Goal: Task Accomplishment & Management: Manage account settings

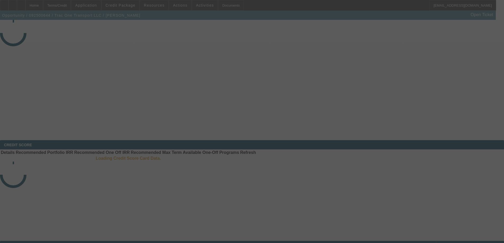
select select "3"
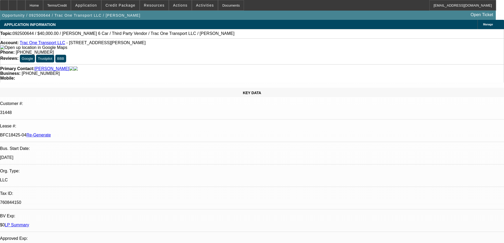
select select "0"
select select "3"
select select "0"
select select "6"
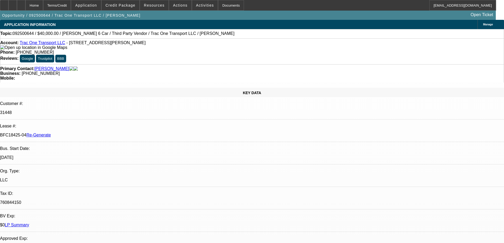
click at [160, 2] on span at bounding box center [154, 5] width 29 height 13
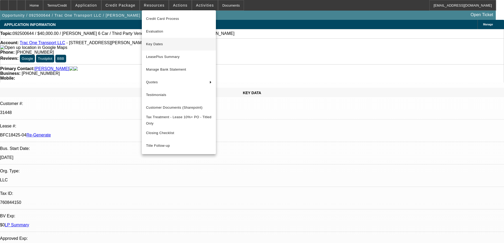
click at [157, 47] on button "Key Dates" at bounding box center [179, 44] width 74 height 13
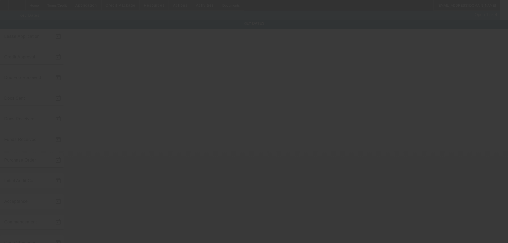
type input "9/29/2025"
type input "10/1/2025"
type input "10/3/2025"
type input "10/2/2025"
type input "10/3/2025"
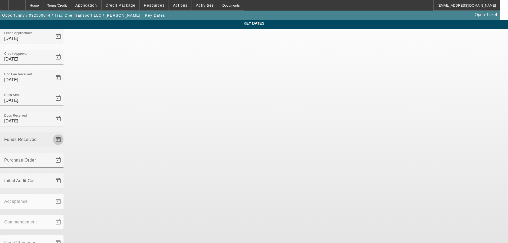
click at [65, 133] on span "Open calendar" at bounding box center [58, 139] width 13 height 13
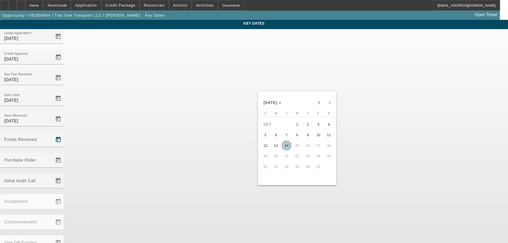
click at [288, 146] on span "14" at bounding box center [287, 146] width 10 height 10
type input "10/14/2025"
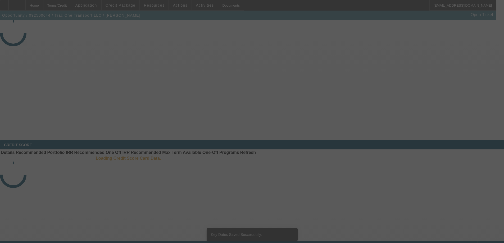
select select "3"
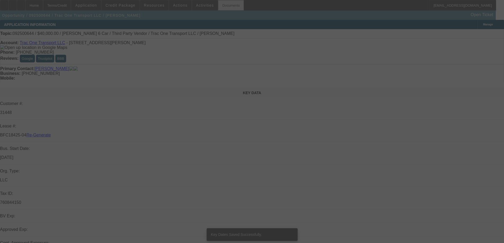
select select "0"
select select "3"
select select "0"
select select "6"
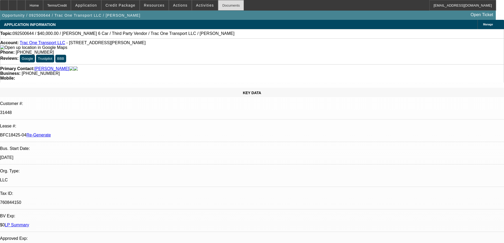
click at [224, 6] on div "Documents" at bounding box center [231, 5] width 26 height 11
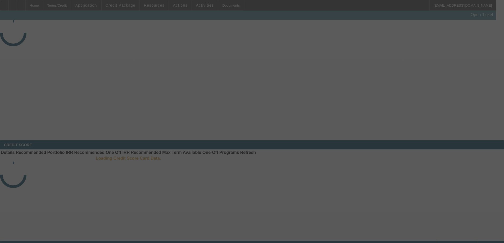
select select "3"
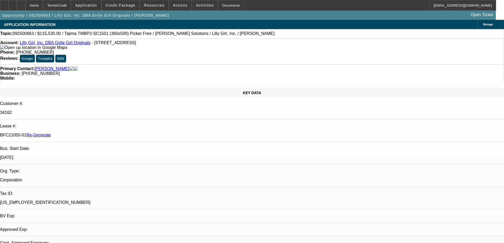
select select "0"
select select "2"
select select "0"
select select "1"
select select "2"
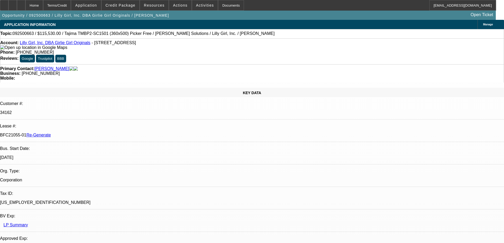
select select "6"
click at [151, 7] on span "Resources" at bounding box center [154, 5] width 21 height 4
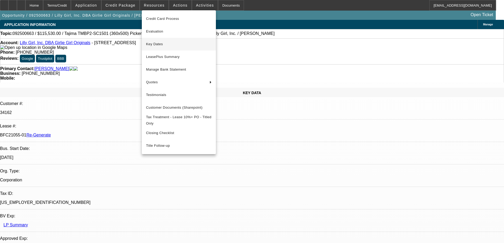
click at [152, 46] on span "Key Dates" at bounding box center [179, 44] width 66 height 6
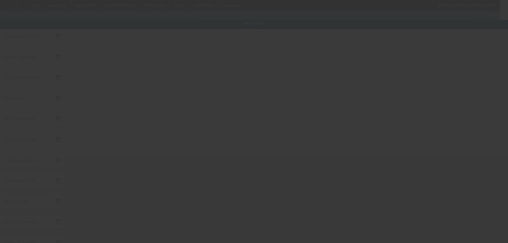
type input "9/30/2025"
type input "10/6/2025"
type input "10/9/2025"
type input "10/8/2025"
type input "10/9/2025"
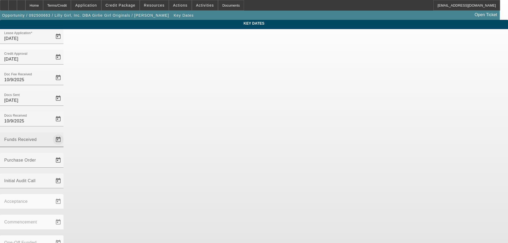
click at [65, 133] on span "Open calendar" at bounding box center [58, 139] width 13 height 13
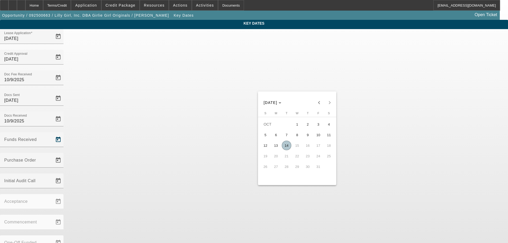
click at [287, 145] on span "14" at bounding box center [287, 146] width 10 height 10
type input "10/14/2025"
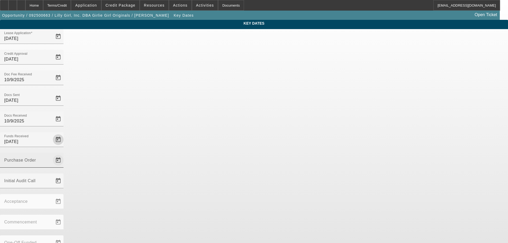
click at [65, 154] on span "Open calendar" at bounding box center [58, 160] width 13 height 13
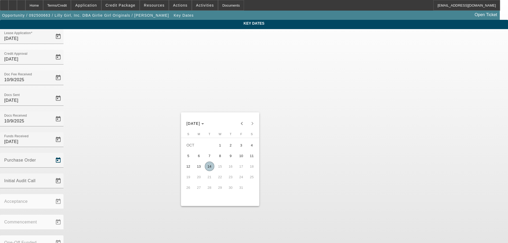
click at [211, 165] on span "14" at bounding box center [210, 167] width 10 height 10
type input "10/14/2025"
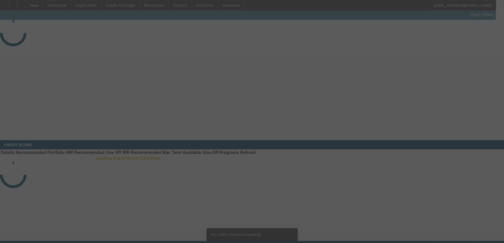
select select "3"
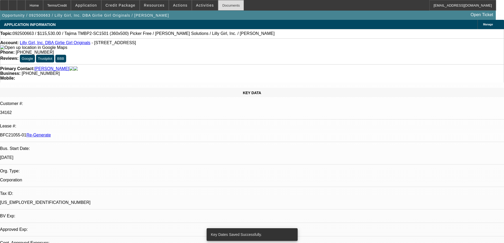
select select "0"
select select "2"
select select "0"
select select "6"
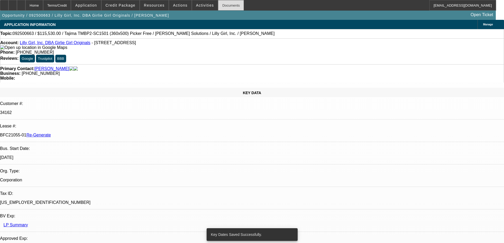
click at [227, 7] on div "Documents" at bounding box center [231, 5] width 26 height 11
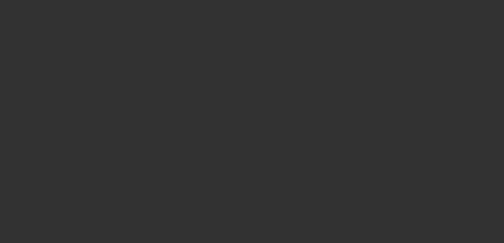
select select "3"
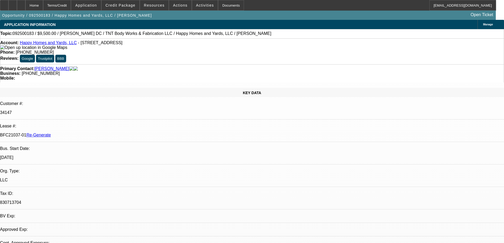
select select "0"
select select "1"
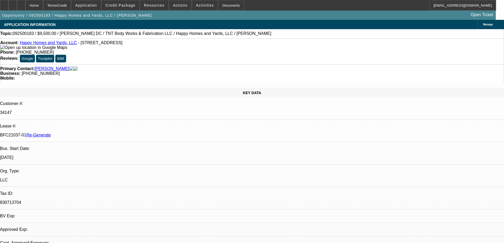
select select "6"
click at [223, 8] on div "Documents" at bounding box center [231, 5] width 26 height 11
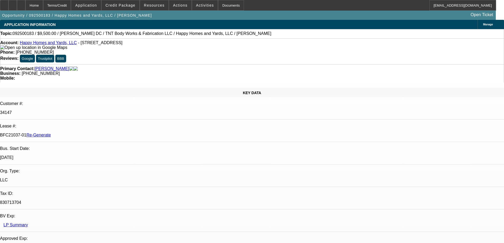
scroll to position [772, 0]
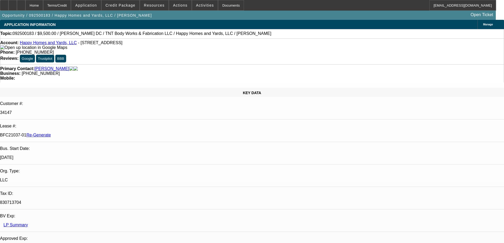
scroll to position [719, 0]
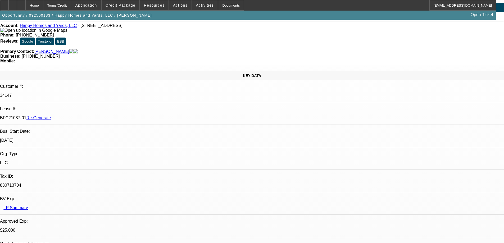
scroll to position [26, 0]
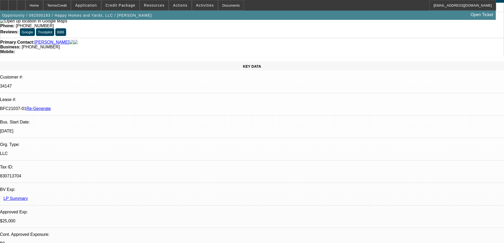
click at [125, 7] on span "Credit Package" at bounding box center [121, 5] width 30 height 4
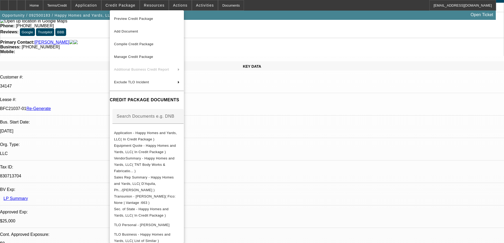
scroll to position [26, 0]
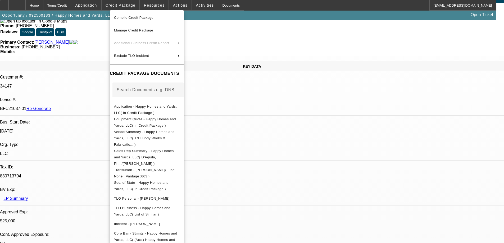
click at [332, 5] on div at bounding box center [252, 121] width 504 height 243
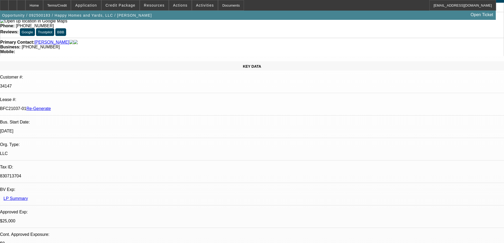
scroll to position [0, 0]
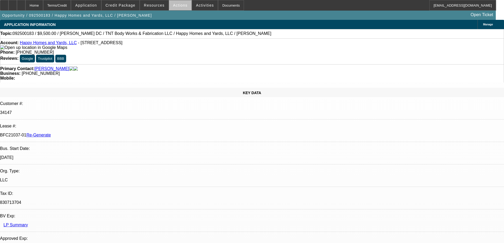
click at [183, 6] on span at bounding box center [180, 5] width 22 height 13
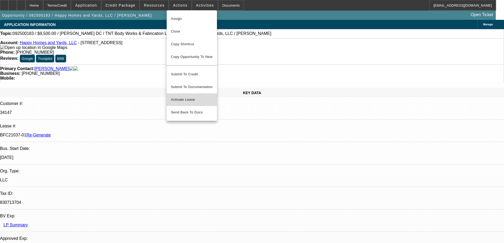
click at [176, 97] on span "Activate Lease" at bounding box center [192, 100] width 42 height 6
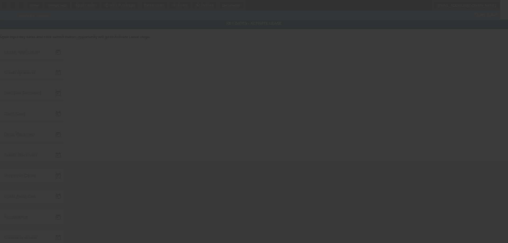
type input "9/9/2025"
type input "9/11/2025"
type input "[DATE]"
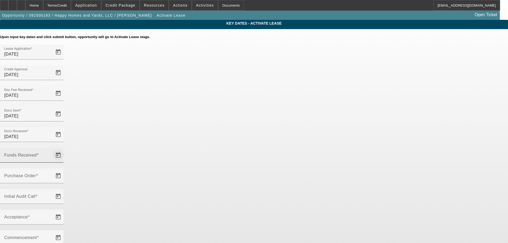
click at [65, 149] on span "Open calendar" at bounding box center [58, 155] width 13 height 13
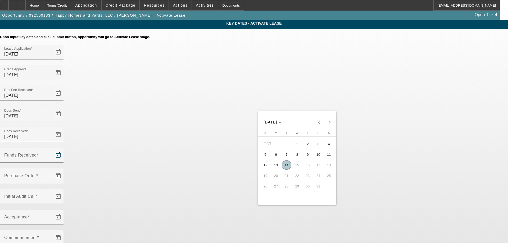
click at [277, 157] on span "6" at bounding box center [276, 155] width 10 height 10
type input "[DATE]"
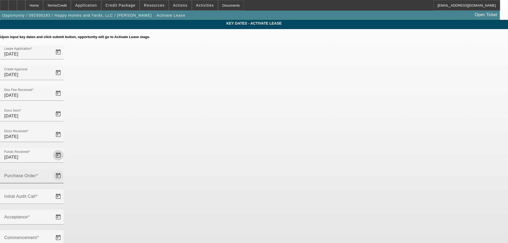
click at [65, 170] on span "Open calendar" at bounding box center [58, 176] width 13 height 13
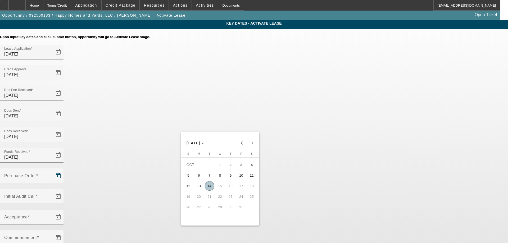
click at [207, 185] on span "14" at bounding box center [210, 186] width 10 height 10
type input "[DATE]"
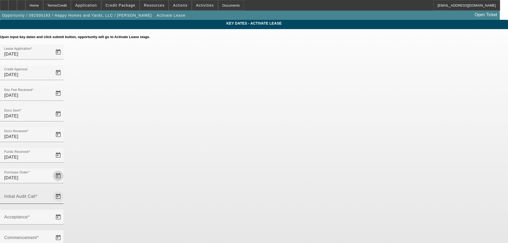
click at [65, 190] on span "Open calendar" at bounding box center [58, 196] width 13 height 13
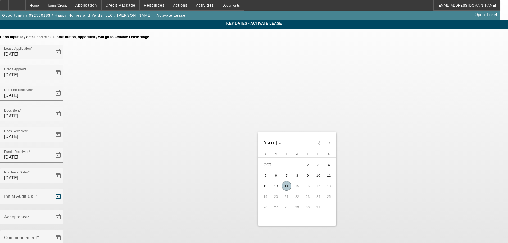
click at [288, 186] on span "14" at bounding box center [287, 186] width 10 height 10
type input "[DATE]"
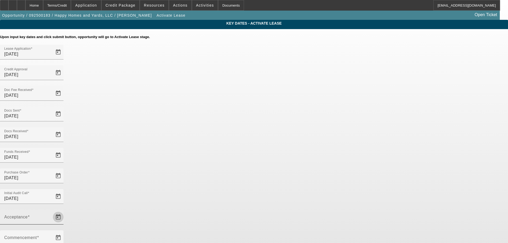
click at [65, 211] on span "Open calendar" at bounding box center [58, 217] width 13 height 13
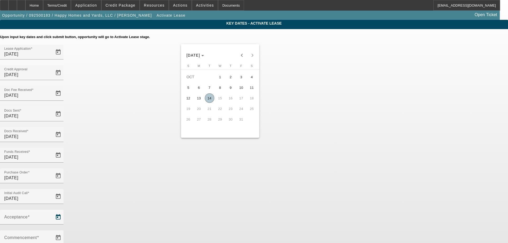
click at [208, 102] on span "14" at bounding box center [210, 98] width 10 height 10
type input "[DATE]"
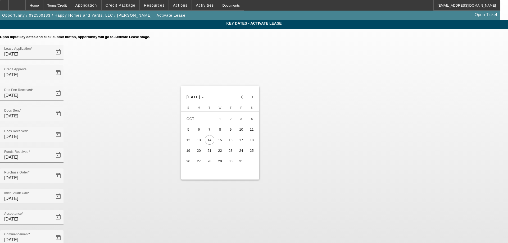
click at [245, 145] on span "17" at bounding box center [242, 140] width 10 height 10
type input "10/17/2025"
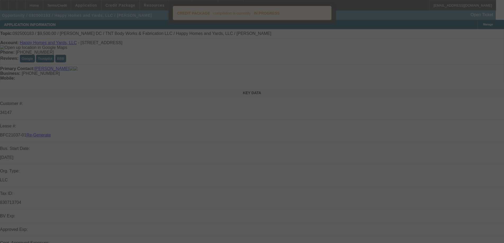
select select "4"
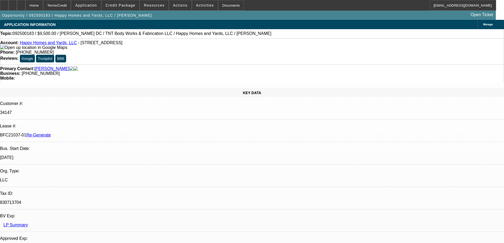
select select "0"
select select "6"
click at [131, 4] on span "Credit Package" at bounding box center [121, 5] width 30 height 4
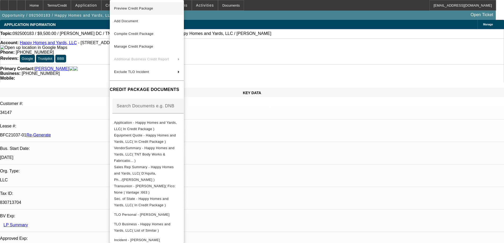
click at [134, 11] on span "Preview Credit Package" at bounding box center [147, 8] width 66 height 6
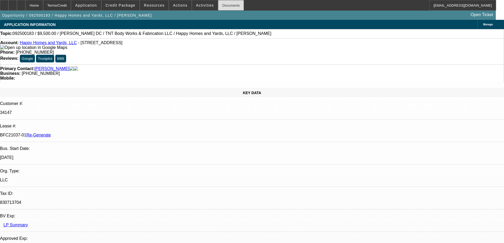
click at [219, 6] on div "Documents" at bounding box center [231, 5] width 26 height 11
click at [198, 3] on span "Activities" at bounding box center [205, 5] width 18 height 4
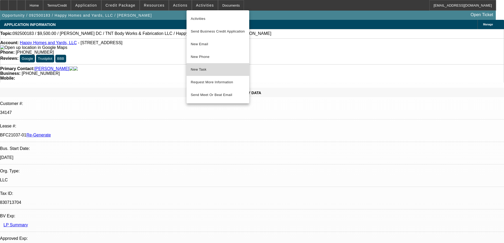
click at [198, 74] on button "New Task" at bounding box center [218, 69] width 63 height 13
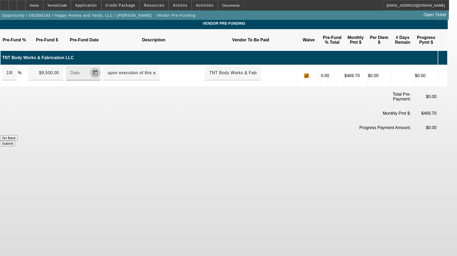
click at [101, 67] on span "Open calendar" at bounding box center [95, 72] width 13 height 13
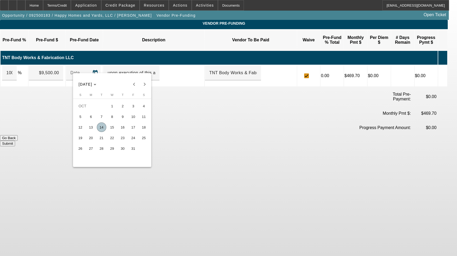
click at [103, 126] on span "14" at bounding box center [102, 127] width 10 height 10
type input "[DATE]"
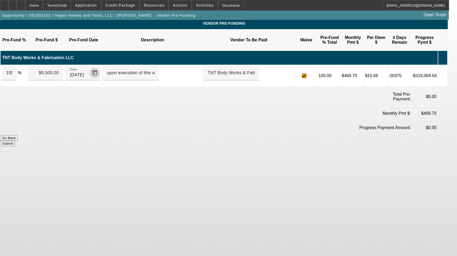
click at [15, 141] on button "Submit" at bounding box center [7, 144] width 15 height 6
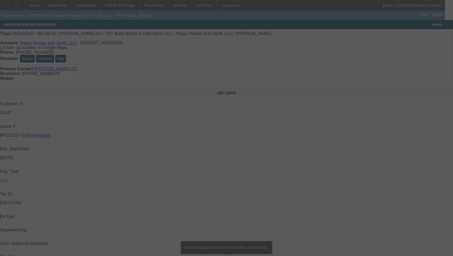
select select "3"
select select "0"
select select "6"
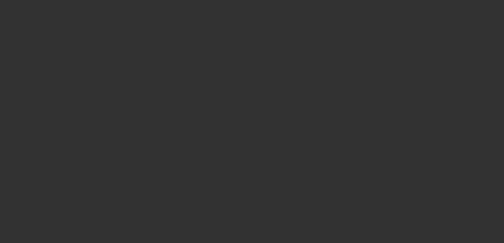
select select "3"
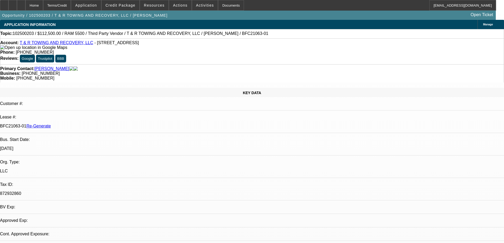
select select "0"
select select "0.1"
select select "1"
select select "3"
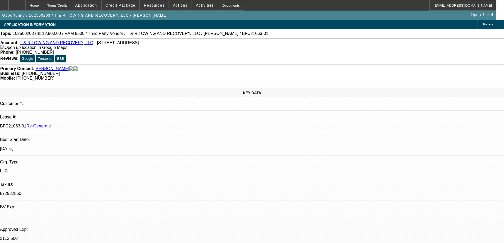
select select "4"
click at [133, 4] on span "Credit Package" at bounding box center [121, 5] width 30 height 4
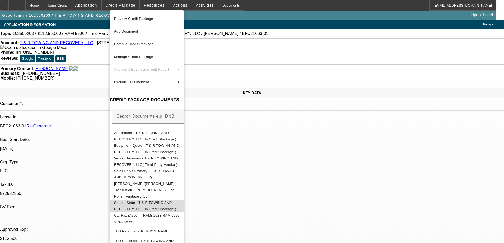
click at [159, 200] on span "Sec. of State - T & R TOWING AND RECOVERY, LLC( In Credit Package )" at bounding box center [147, 206] width 66 height 13
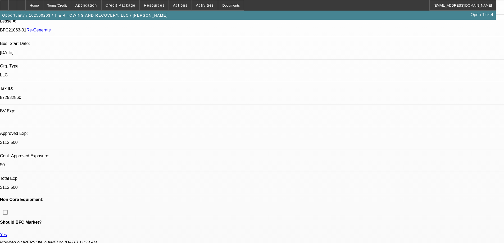
scroll to position [106, 0]
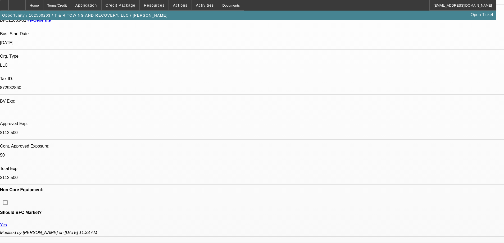
click at [224, 5] on div "Documents" at bounding box center [231, 5] width 26 height 11
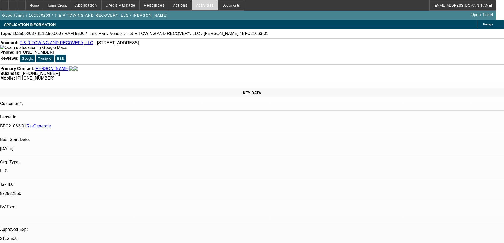
click at [192, 6] on span at bounding box center [205, 5] width 26 height 13
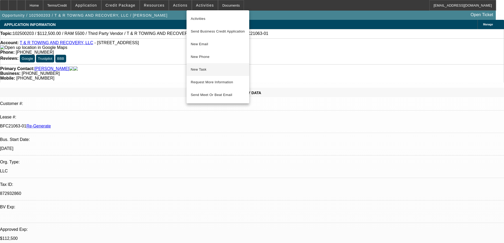
click at [199, 74] on button "New Task" at bounding box center [218, 69] width 63 height 13
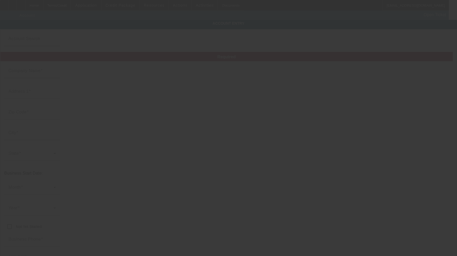
type input "T & R TOWING AND RECOVERY, LLC"
type input "[STREET_ADDRESS]"
type input "44004"
type input "Ashtabula"
type input "[PHONE_NUMBER]"
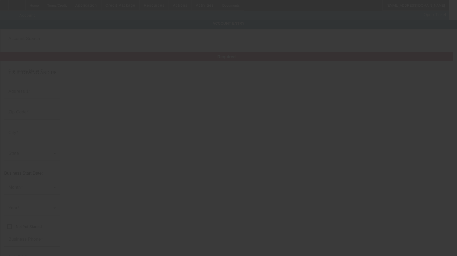
type input "[EMAIL_ADDRESS][DOMAIN_NAME]"
type input "872932860"
type input "[DATE]"
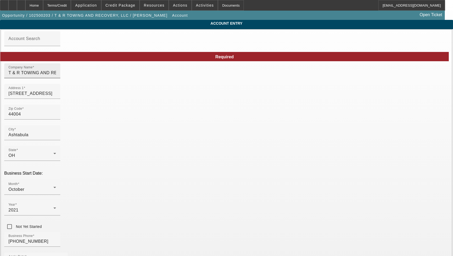
click at [56, 76] on input "T & R TOWING AND RECOVERY, LLC" at bounding box center [32, 73] width 48 height 6
type input "T & R Towing and Recovery, LLC"
click at [56, 96] on input "5217 Benefit Ave" at bounding box center [32, 93] width 48 height 6
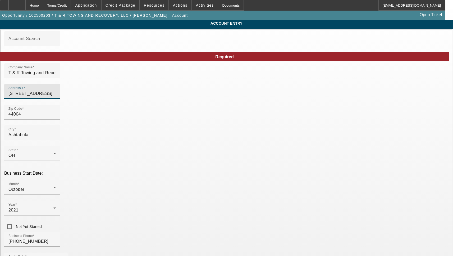
click at [56, 96] on input "5217 Benefit Ave" at bounding box center [32, 93] width 48 height 6
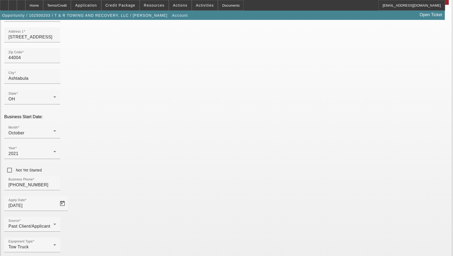
type input "Ashtabula"
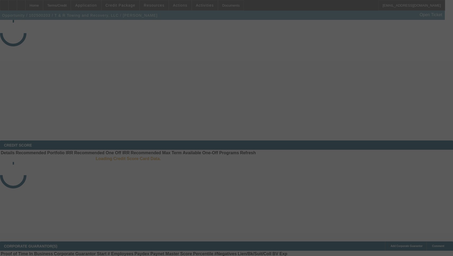
select select "3"
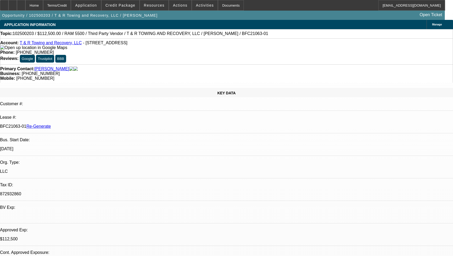
select select "0"
select select "0.1"
select select "1"
select select "3"
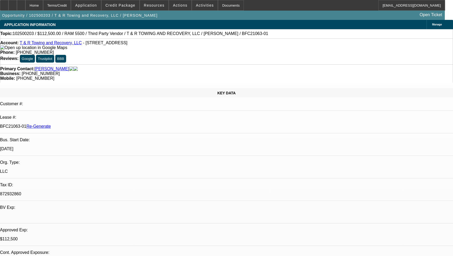
select select "4"
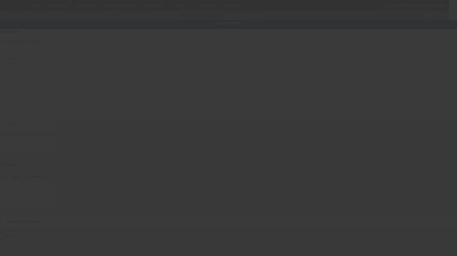
type input "[US_VEHICLE_IDENTIFICATION_NUMBER]"
type input "Ram"
type input "5500"
radio input "true"
type textarea "Ram 5500 Laramie 4x4"
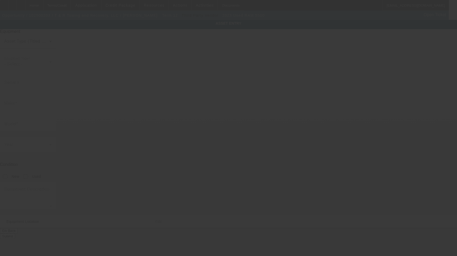
type input "5217 Benefit Ave"
type input "Ashtabula"
type input "44004"
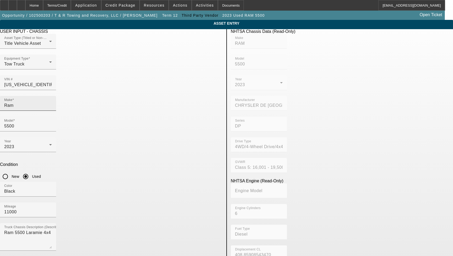
click at [52, 102] on input "Ram" at bounding box center [28, 105] width 48 height 6
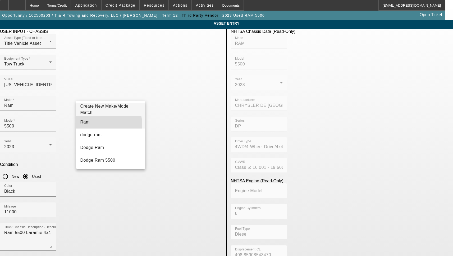
click at [91, 124] on mat-option "Ram" at bounding box center [110, 122] width 69 height 13
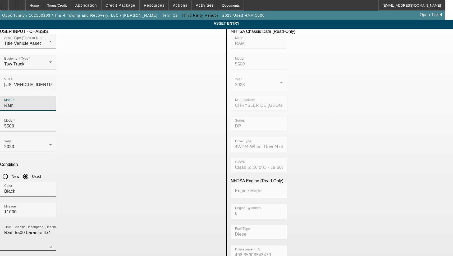
click at [52, 229] on textarea "Ram 5500 Laramie 4x4" at bounding box center [28, 238] width 48 height 19
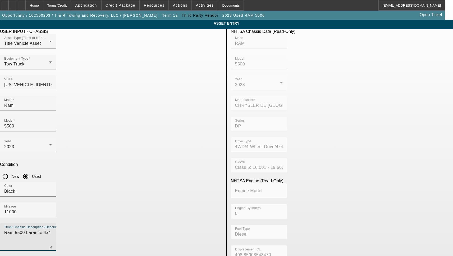
click at [52, 229] on textarea "Ram 5500 Laramie 4x4" at bounding box center [28, 238] width 48 height 19
type textarea "with:"
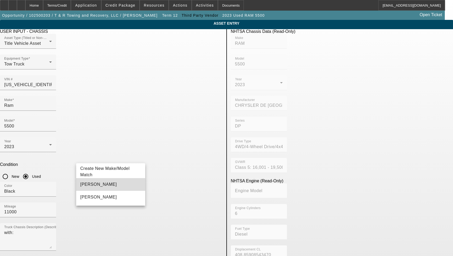
click at [98, 185] on mat-option "Jerr-Dan" at bounding box center [110, 184] width 69 height 13
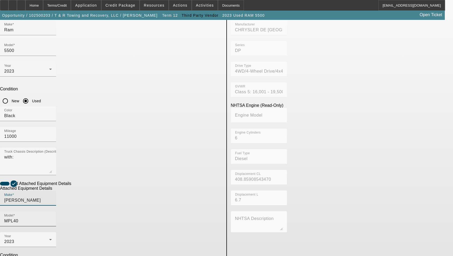
scroll to position [85, 0]
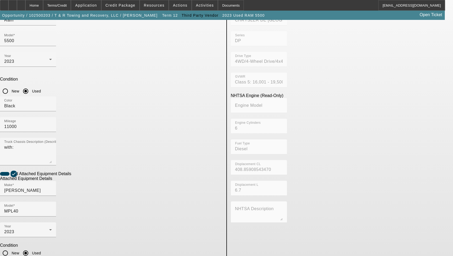
drag, startPoint x: 120, startPoint y: 192, endPoint x: 34, endPoint y: 193, distance: 85.5
click at [35, 192] on app-asset-collateral-manage "ASSET ENTRY Delete asset USER INPUT - CHASSIS Asset Type (Titled or Non-Titled)…" at bounding box center [226, 141] width 453 height 412
type textarea "Wrecker Includes all options, attachments and accessories"
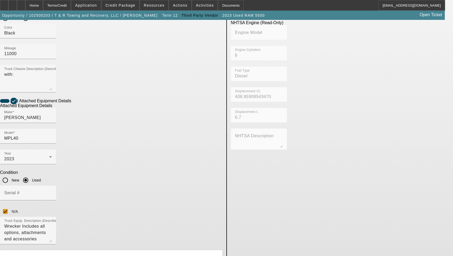
scroll to position [165, 0]
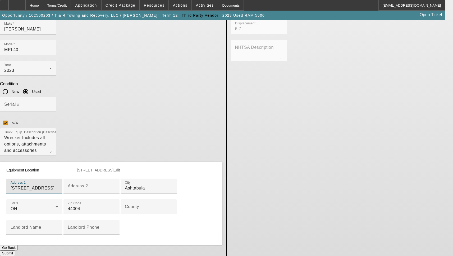
click at [125, 205] on input "County" at bounding box center [149, 208] width 48 height 6
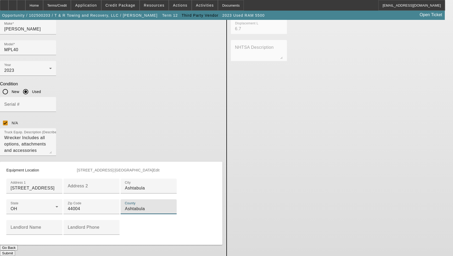
type input "Ashtabula"
click at [15, 250] on button "Submit" at bounding box center [7, 253] width 15 height 6
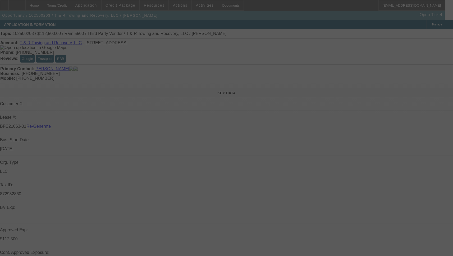
select select "3"
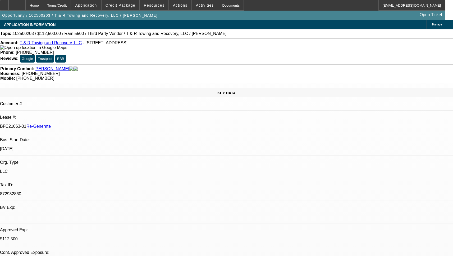
select select "0"
select select "3"
select select "0.1"
select select "4"
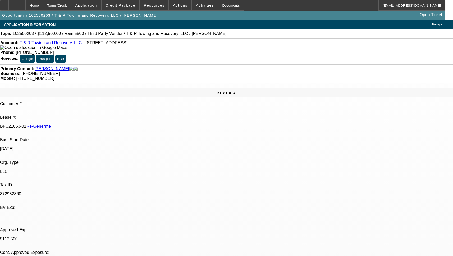
scroll to position [159, 0]
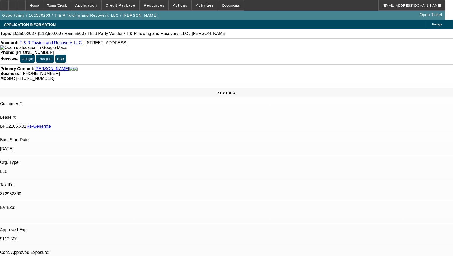
scroll to position [238, 0]
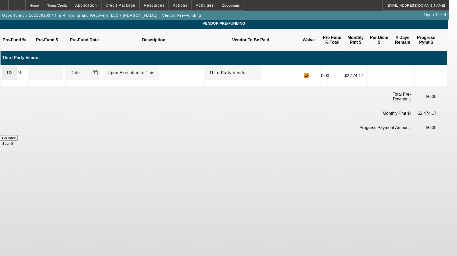
click at [17, 65] on div "100" at bounding box center [9, 72] width 15 height 15
type input "$122,500.00"
click at [15, 141] on button "Submit" at bounding box center [7, 144] width 15 height 6
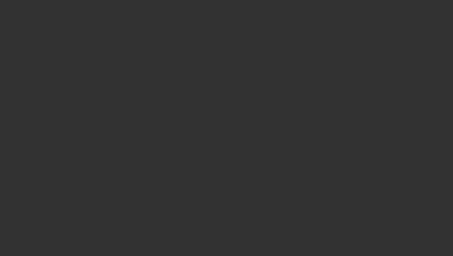
select select "3"
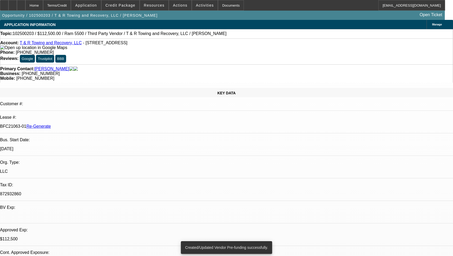
select select "0"
select select "3"
select select "0.1"
select select "4"
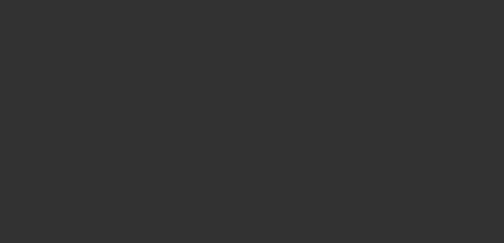
select select "3"
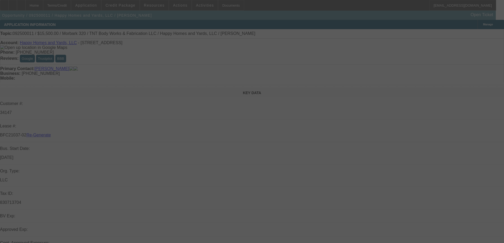
select select "0"
select select "3"
select select "0"
select select "6"
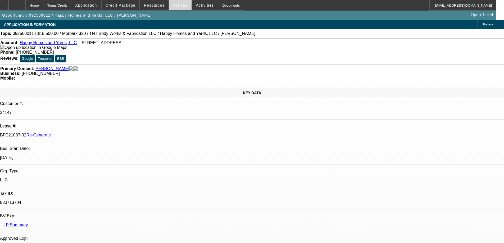
click at [173, 6] on span "Actions" at bounding box center [180, 5] width 15 height 4
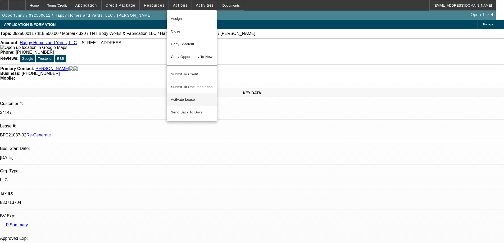
click at [183, 97] on span "Activate Lease" at bounding box center [192, 100] width 42 height 6
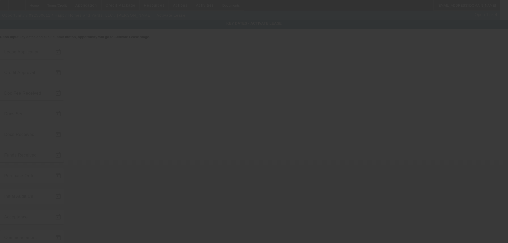
type input "9/2/2025"
type input "9/15/2025"
type input "10/2/2025"
type input "9/30/2025"
type input "10/2/2025"
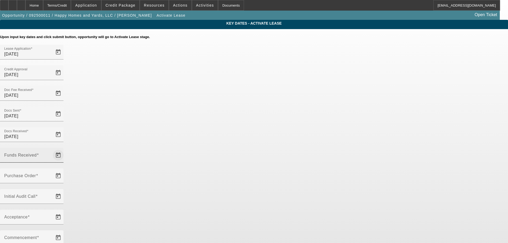
click at [65, 149] on span "Open calendar" at bounding box center [58, 155] width 13 height 13
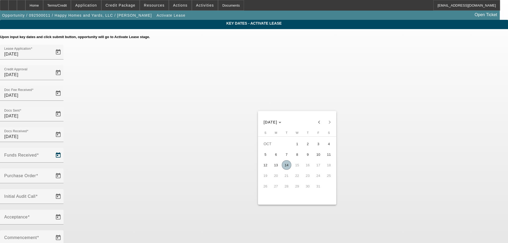
click at [278, 157] on span "6" at bounding box center [276, 155] width 10 height 10
type input "[DATE]"
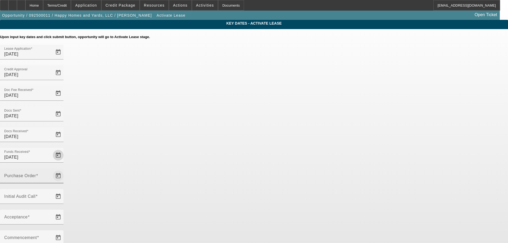
click at [65, 170] on span "Open calendar" at bounding box center [58, 176] width 13 height 13
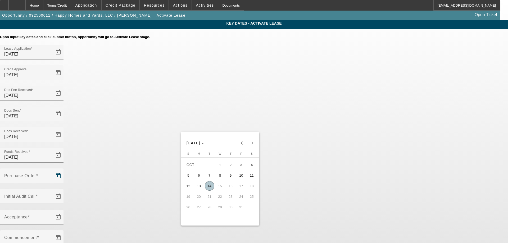
click at [210, 187] on span "14" at bounding box center [210, 186] width 10 height 10
type input "[DATE]"
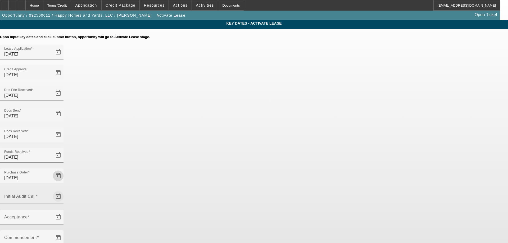
click at [65, 190] on span "Open calendar" at bounding box center [58, 196] width 13 height 13
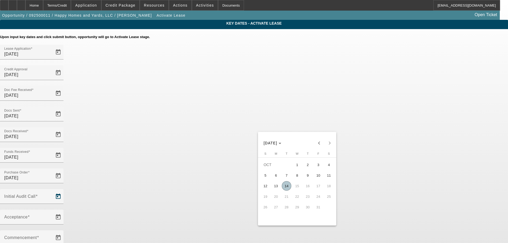
click at [286, 187] on span "14" at bounding box center [287, 186] width 10 height 10
type input "[DATE]"
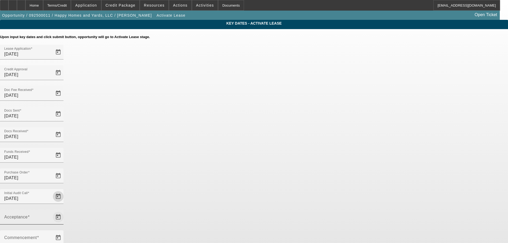
click at [65, 211] on span "Open calendar" at bounding box center [58, 217] width 13 height 13
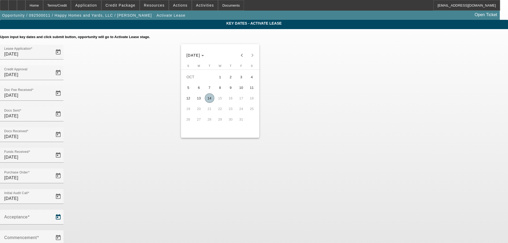
click at [210, 97] on span "14" at bounding box center [210, 98] width 10 height 10
type input "[DATE]"
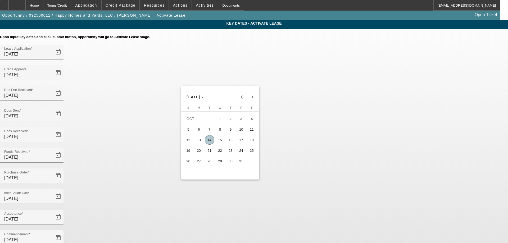
click at [243, 142] on span "17" at bounding box center [242, 140] width 10 height 10
type input "10/17/2025"
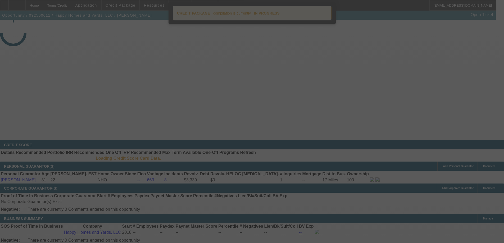
select select "4"
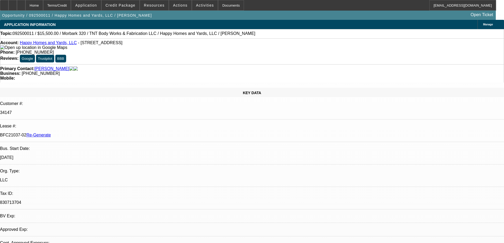
select select "0"
select select "3"
select select "0"
select select "6"
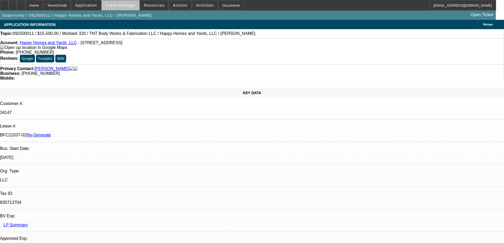
click at [130, 7] on span "Credit Package" at bounding box center [121, 5] width 30 height 4
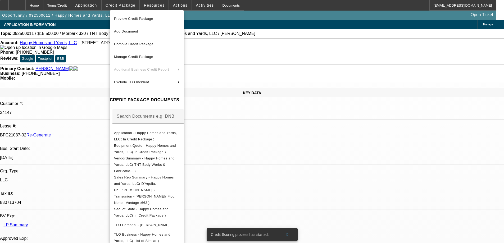
click at [131, 18] on span "Preview Credit Package" at bounding box center [133, 19] width 39 height 4
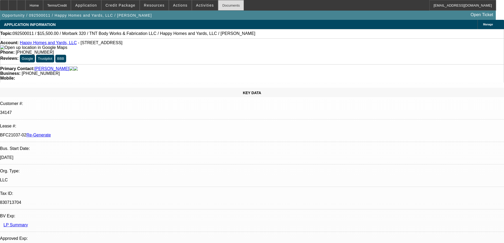
click at [220, 5] on div "Documents" at bounding box center [231, 5] width 26 height 11
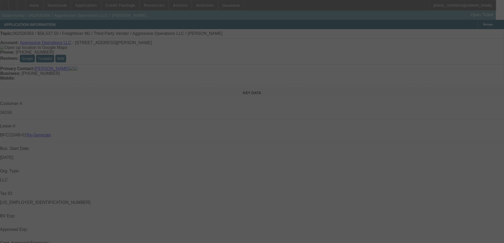
select select "3"
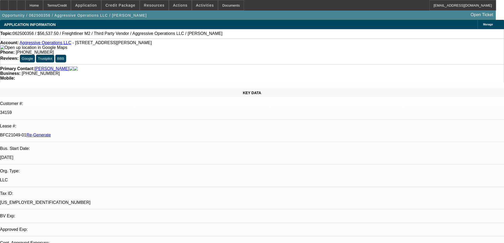
select select "0"
select select "2"
select select "0"
select select "6"
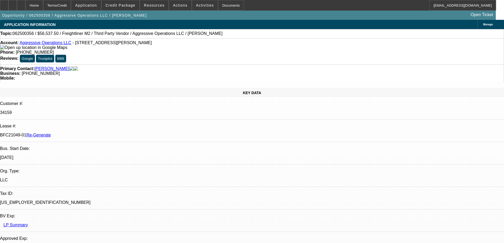
click at [177, 7] on span "Actions" at bounding box center [180, 5] width 15 height 4
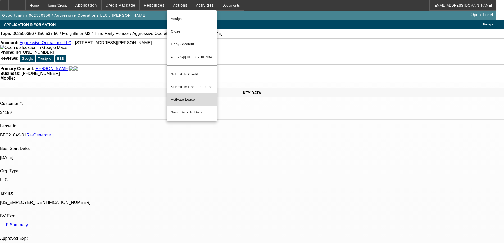
click at [184, 97] on span "Activate Lease" at bounding box center [192, 100] width 42 height 6
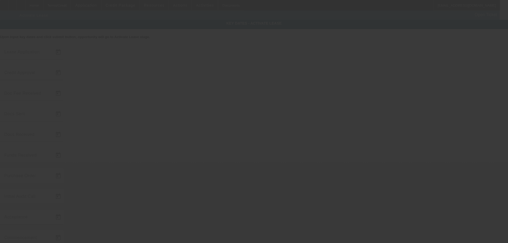
type input "[DATE]"
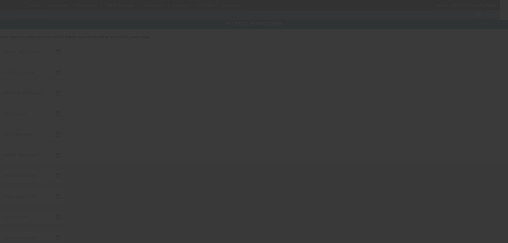
type input "[DATE]"
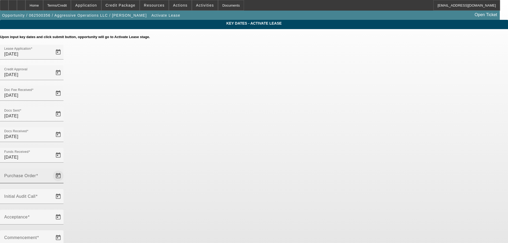
click at [65, 170] on span "Open calendar" at bounding box center [58, 176] width 13 height 13
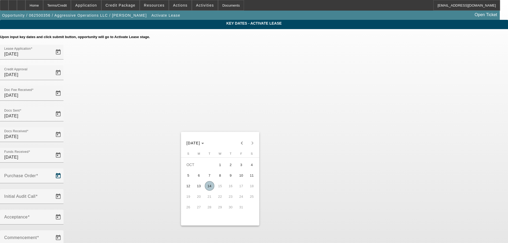
click at [207, 187] on span "14" at bounding box center [210, 186] width 10 height 10
type input "[DATE]"
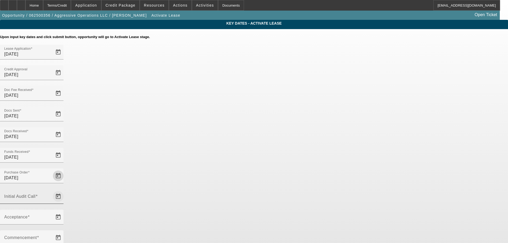
click at [65, 190] on span "Open calendar" at bounding box center [58, 196] width 13 height 13
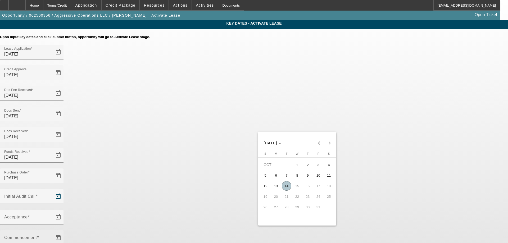
drag, startPoint x: 285, startPoint y: 190, endPoint x: 259, endPoint y: 147, distance: 50.0
click at [284, 190] on span "14" at bounding box center [287, 186] width 10 height 10
type input "[DATE]"
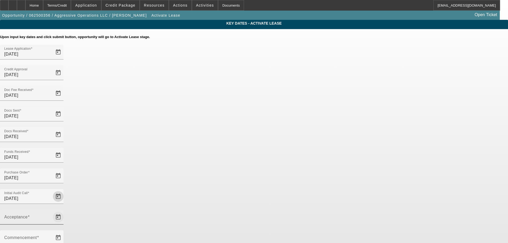
click at [65, 211] on span "Open calendar" at bounding box center [58, 217] width 13 height 13
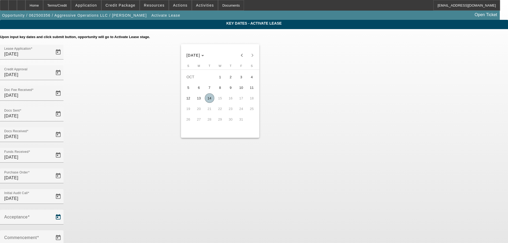
click at [208, 101] on span "14" at bounding box center [210, 98] width 10 height 10
type input "[DATE]"
type input "11/1/2025"
type input "12/1/2025"
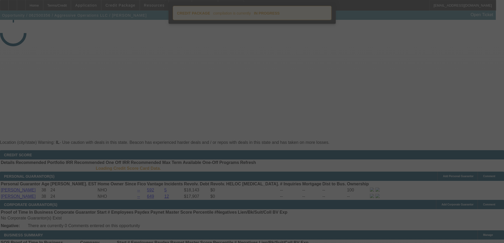
select select "4"
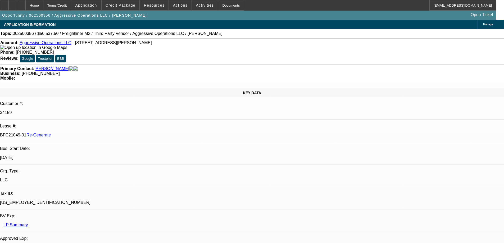
select select "0"
select select "2"
select select "0"
select select "6"
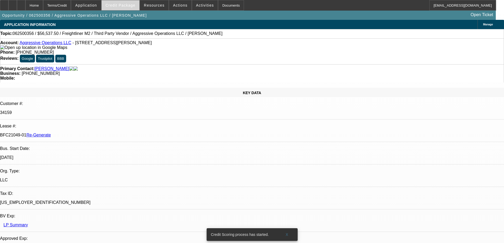
click at [130, 6] on span "Credit Package" at bounding box center [121, 5] width 30 height 4
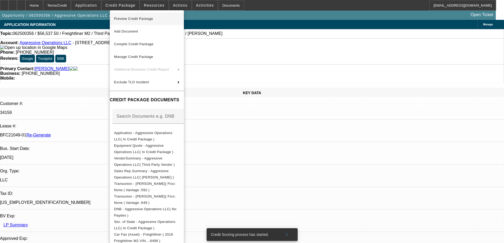
click at [136, 19] on span "Preview Credit Package" at bounding box center [133, 19] width 39 height 4
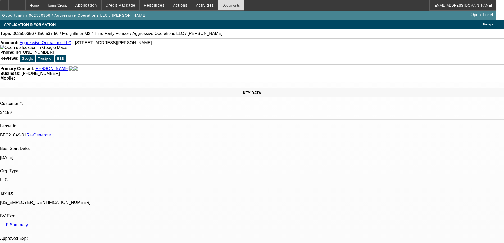
click at [218, 6] on div "Documents" at bounding box center [231, 5] width 26 height 11
click at [197, 6] on span "Activities" at bounding box center [205, 5] width 18 height 4
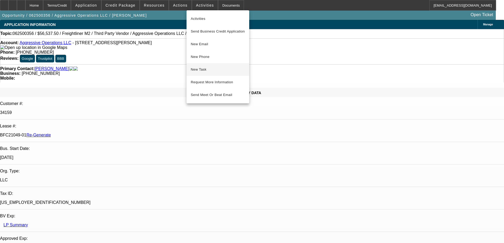
click at [200, 68] on span "New Task" at bounding box center [218, 69] width 54 height 6
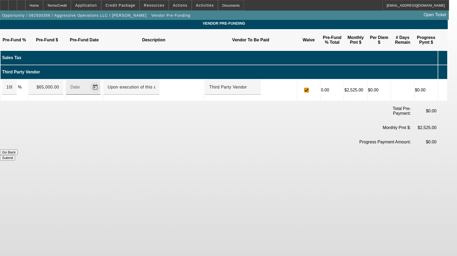
click at [102, 81] on span "Open calendar" at bounding box center [95, 87] width 13 height 13
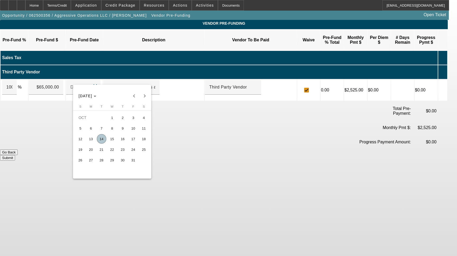
click at [104, 139] on span "14" at bounding box center [102, 139] width 10 height 10
type input "[DATE]"
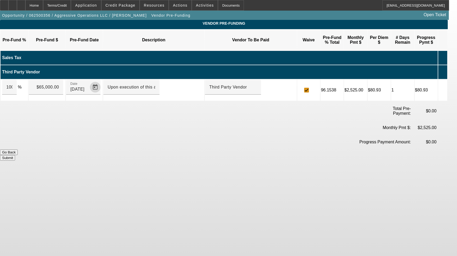
click at [15, 155] on button "Submit" at bounding box center [7, 158] width 15 height 6
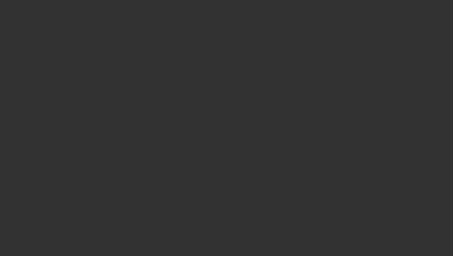
select select "4"
select select "0"
select select "2"
select select "0"
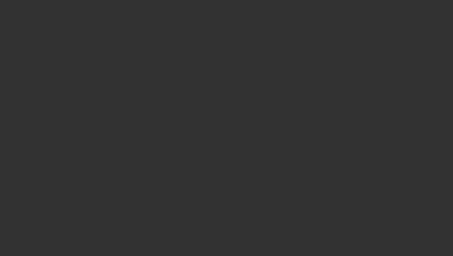
select select "6"
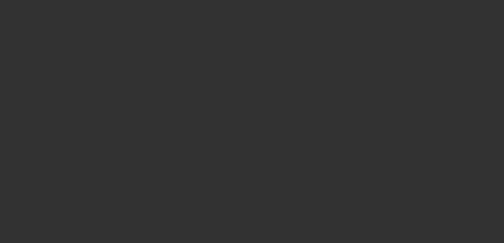
select select "4"
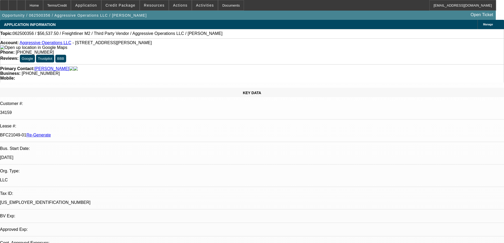
select select "0"
select select "2"
select select "0"
select select "6"
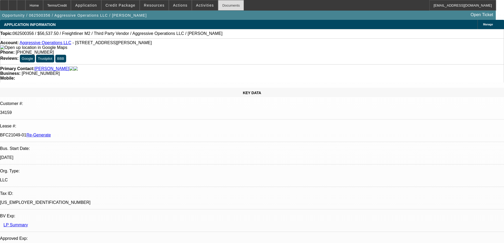
click at [223, 3] on div "Documents" at bounding box center [231, 5] width 26 height 11
click at [228, 7] on div "Documents" at bounding box center [231, 5] width 26 height 11
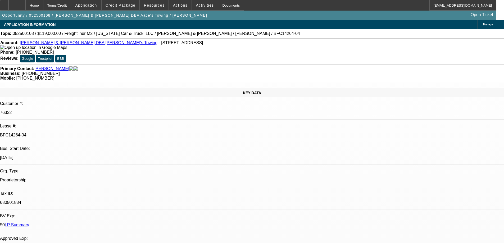
select select "0"
select select "2"
select select "0.1"
select select "4"
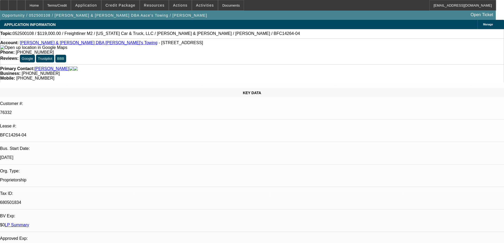
select select "0"
select select "2"
select select "0.1"
select select "4"
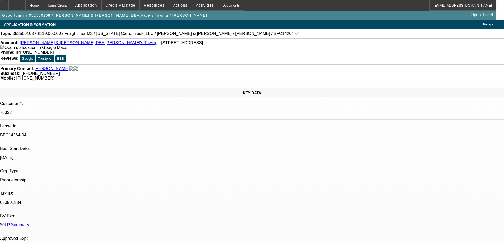
select select "0"
select select "2"
select select "0.1"
select select "4"
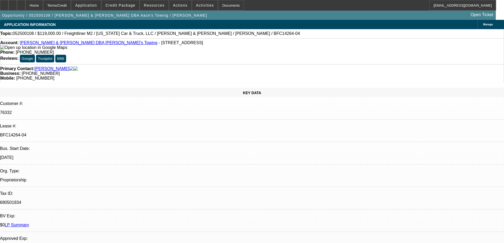
select select "0"
select select "2"
select select "0.1"
select select "4"
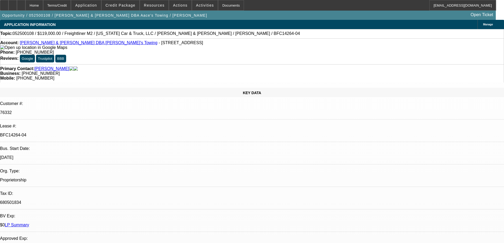
select select "0"
select select "0.1"
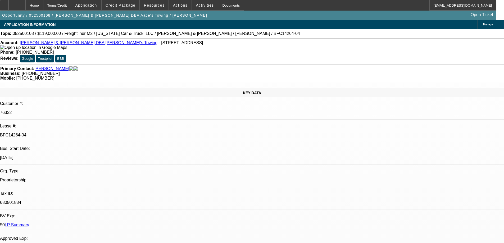
select select "0"
select select "0.1"
select select "0"
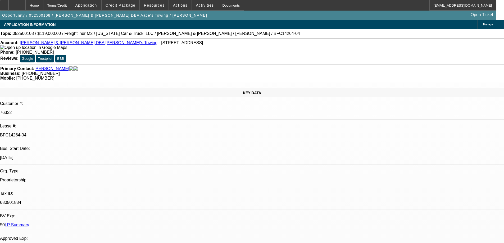
select select "0.1"
select select "0"
select select "0.1"
select select "1"
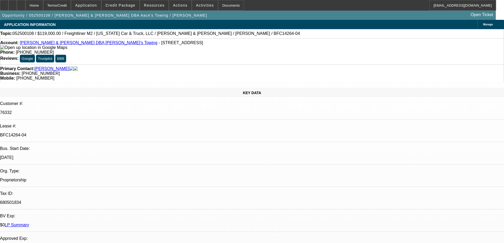
select select "2"
select select "4"
select select "1"
select select "2"
select select "4"
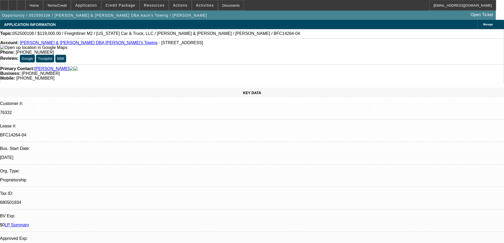
select select "1"
select select "2"
select select "4"
select select "1"
select select "2"
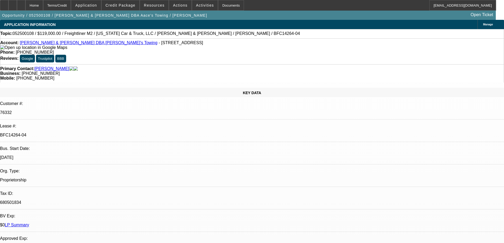
select select "4"
